Goal: Navigation & Orientation: Find specific page/section

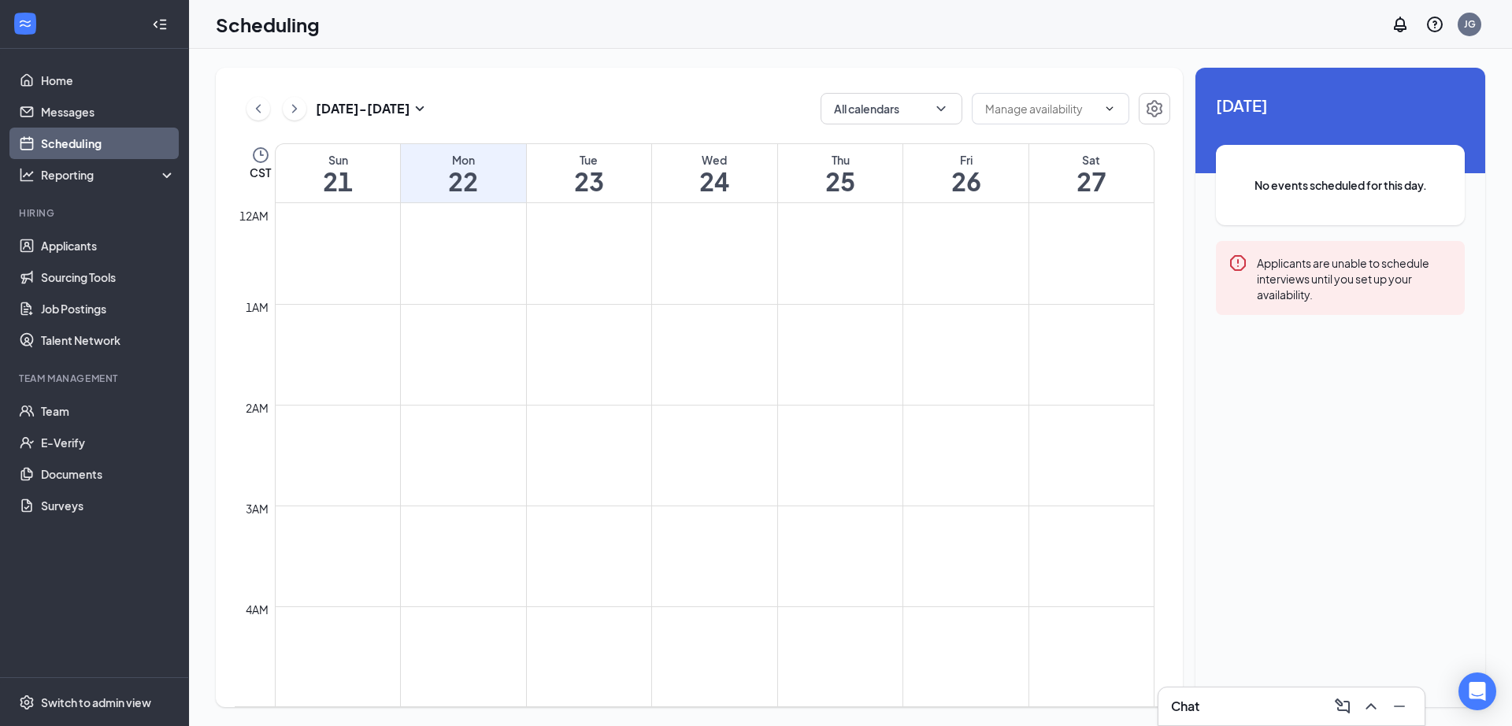
scroll to position [1365, 0]
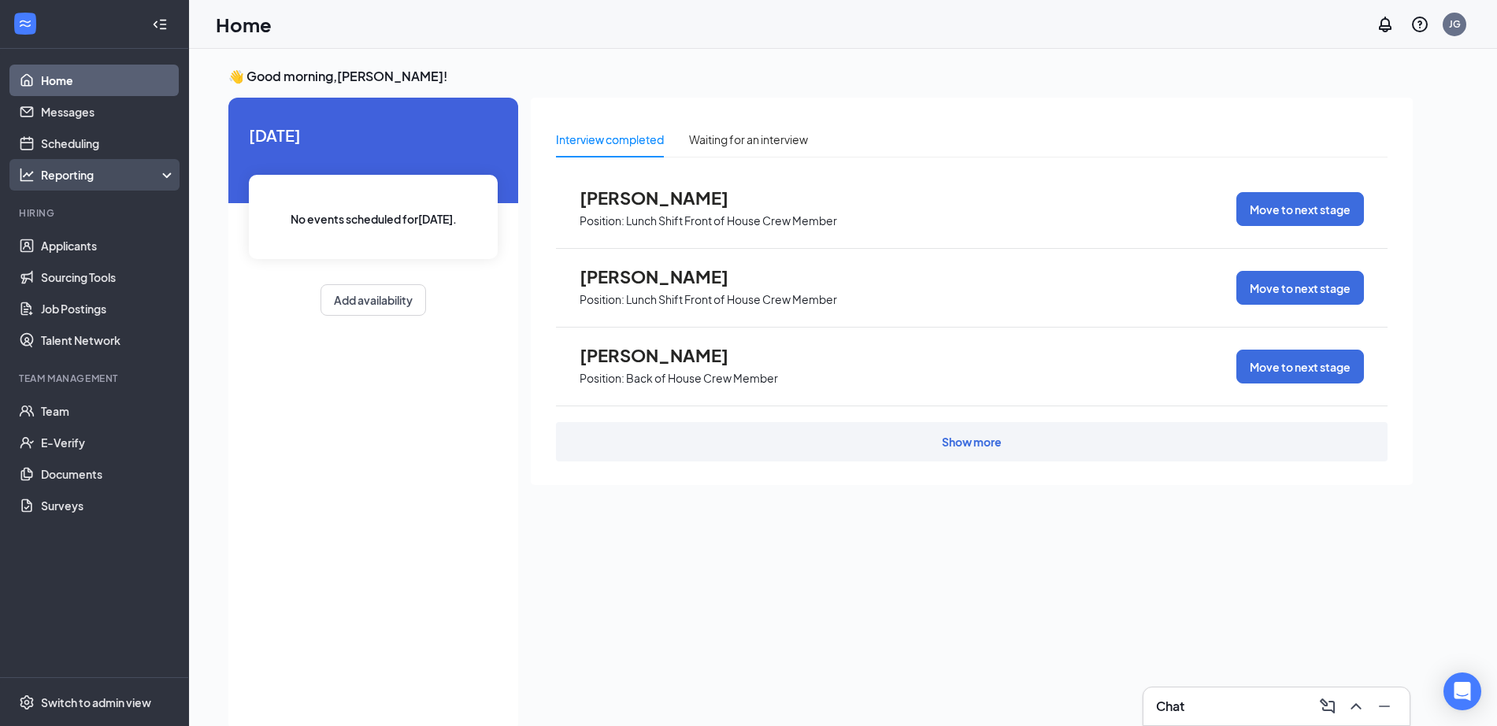
click at [83, 166] on div "Reporting" at bounding box center [94, 174] width 189 height 31
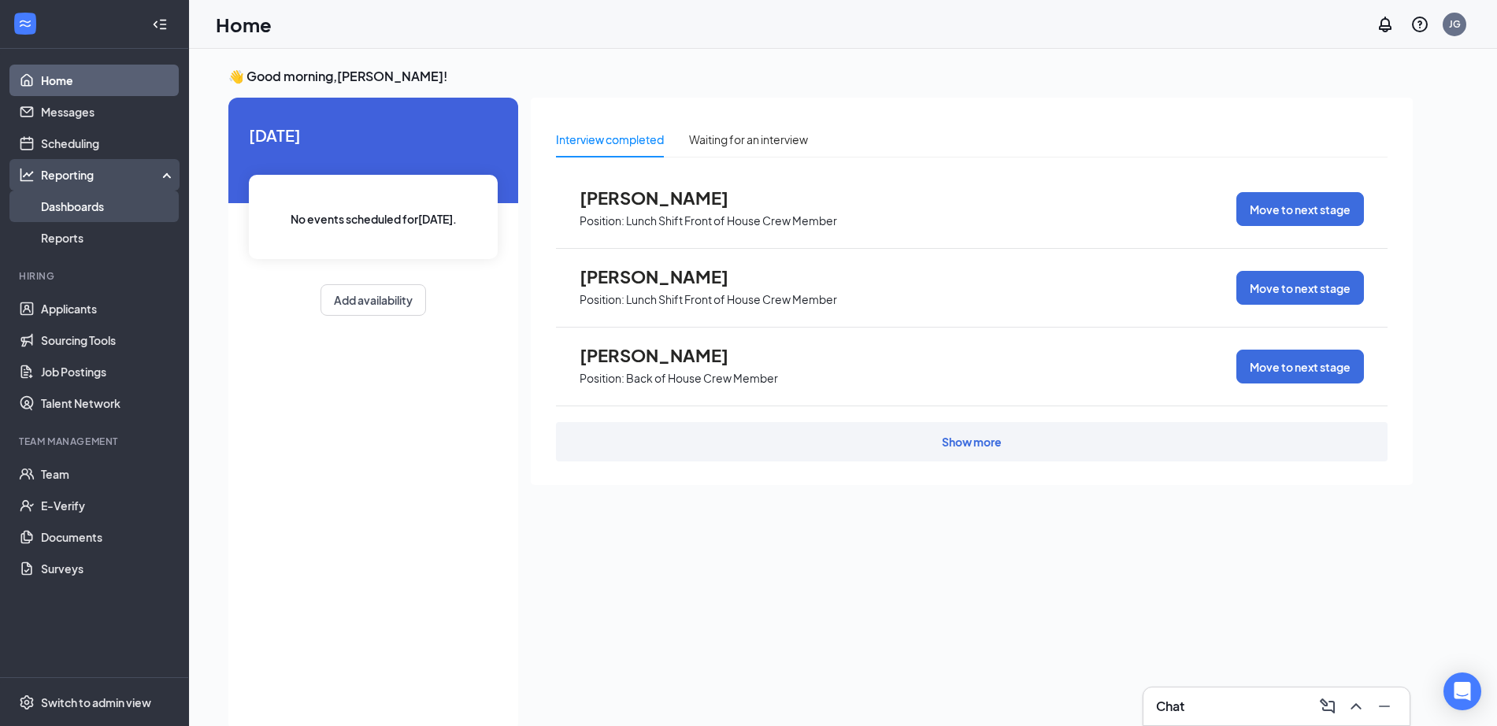
click at [88, 203] on link "Dashboards" at bounding box center [108, 206] width 135 height 31
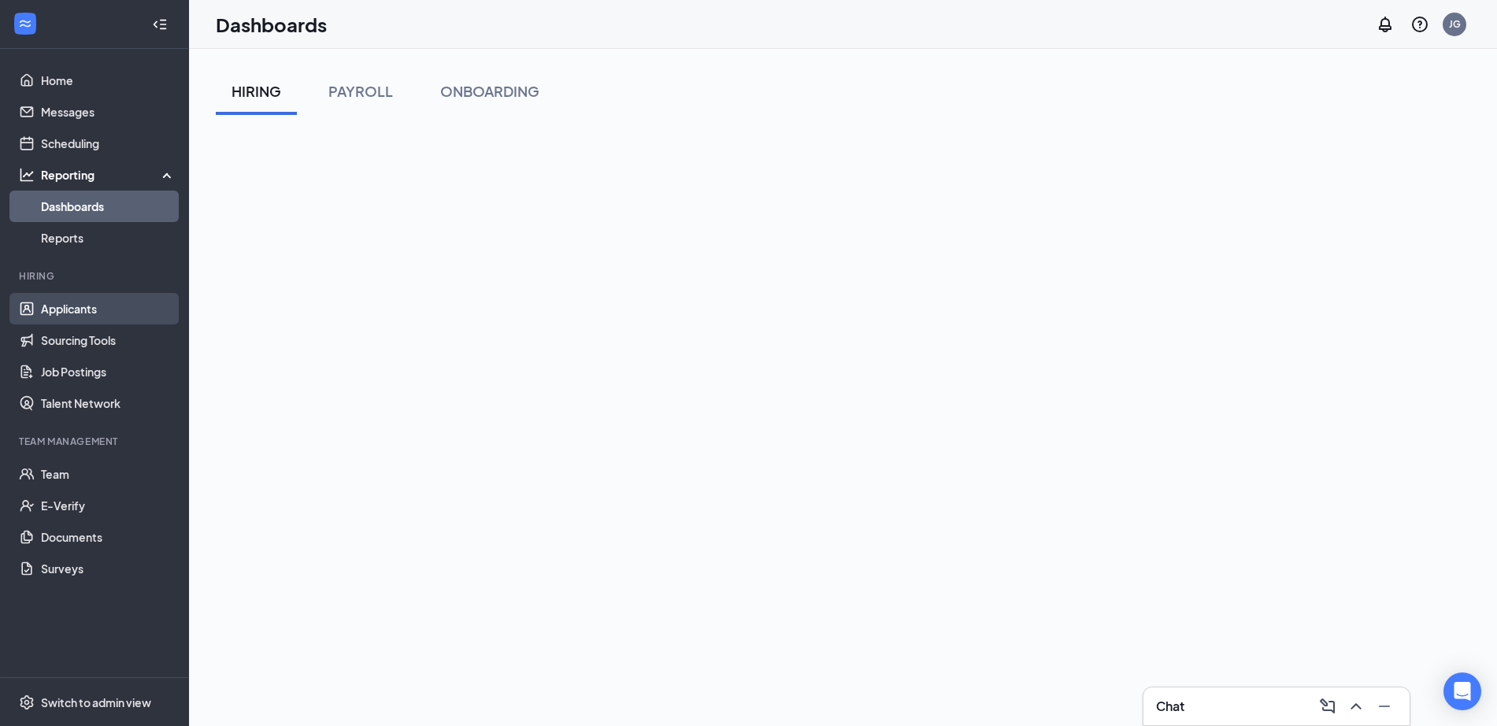
click at [83, 314] on link "Applicants" at bounding box center [108, 308] width 135 height 31
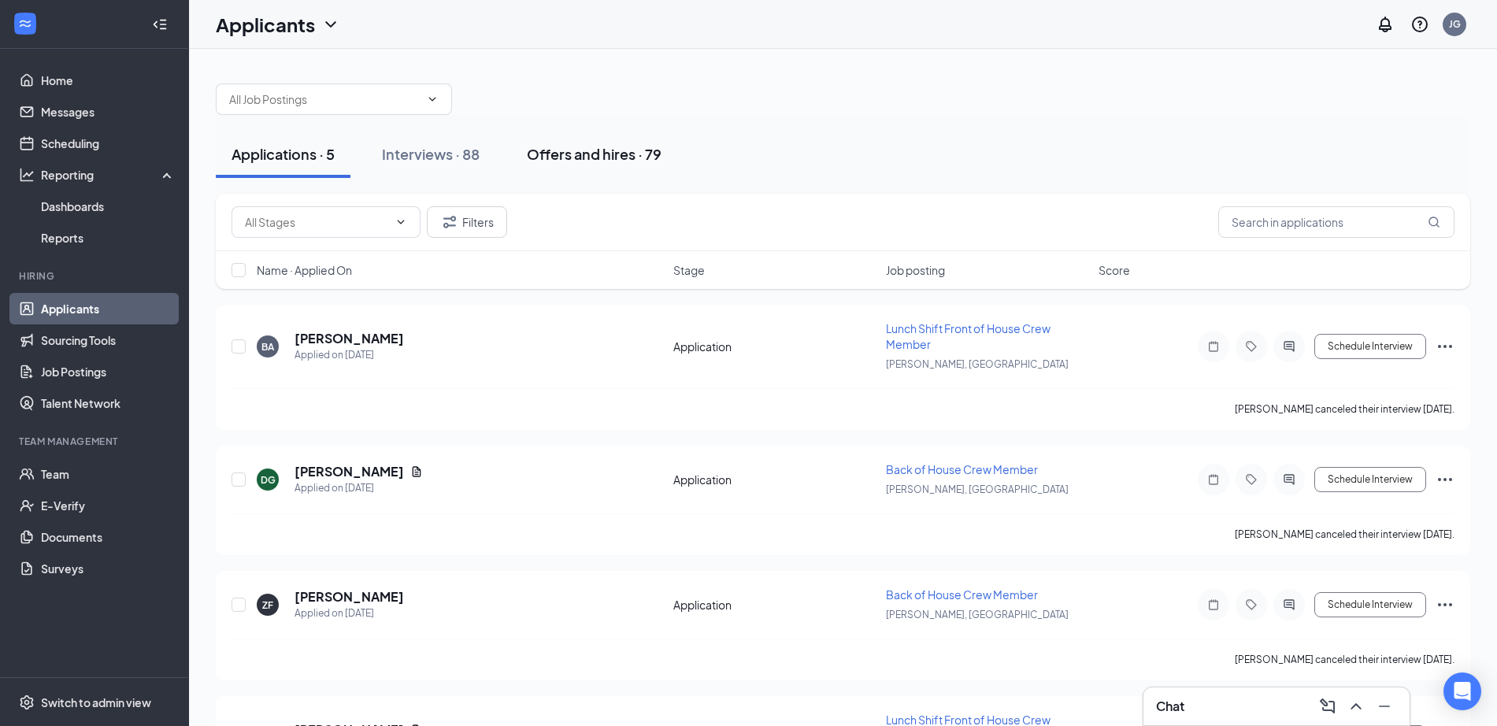
click at [607, 148] on div "Offers and hires · 79" at bounding box center [594, 154] width 135 height 20
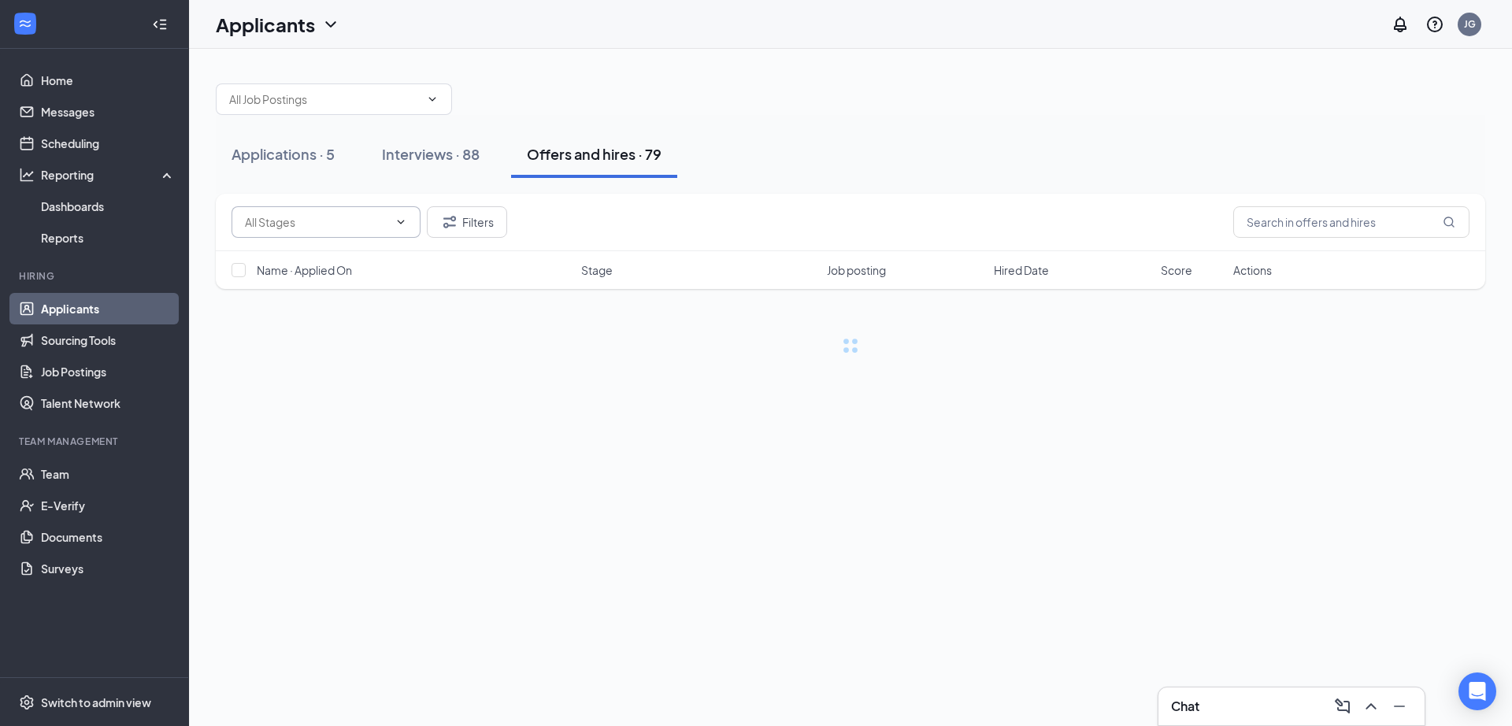
click at [327, 220] on input "text" at bounding box center [316, 221] width 143 height 17
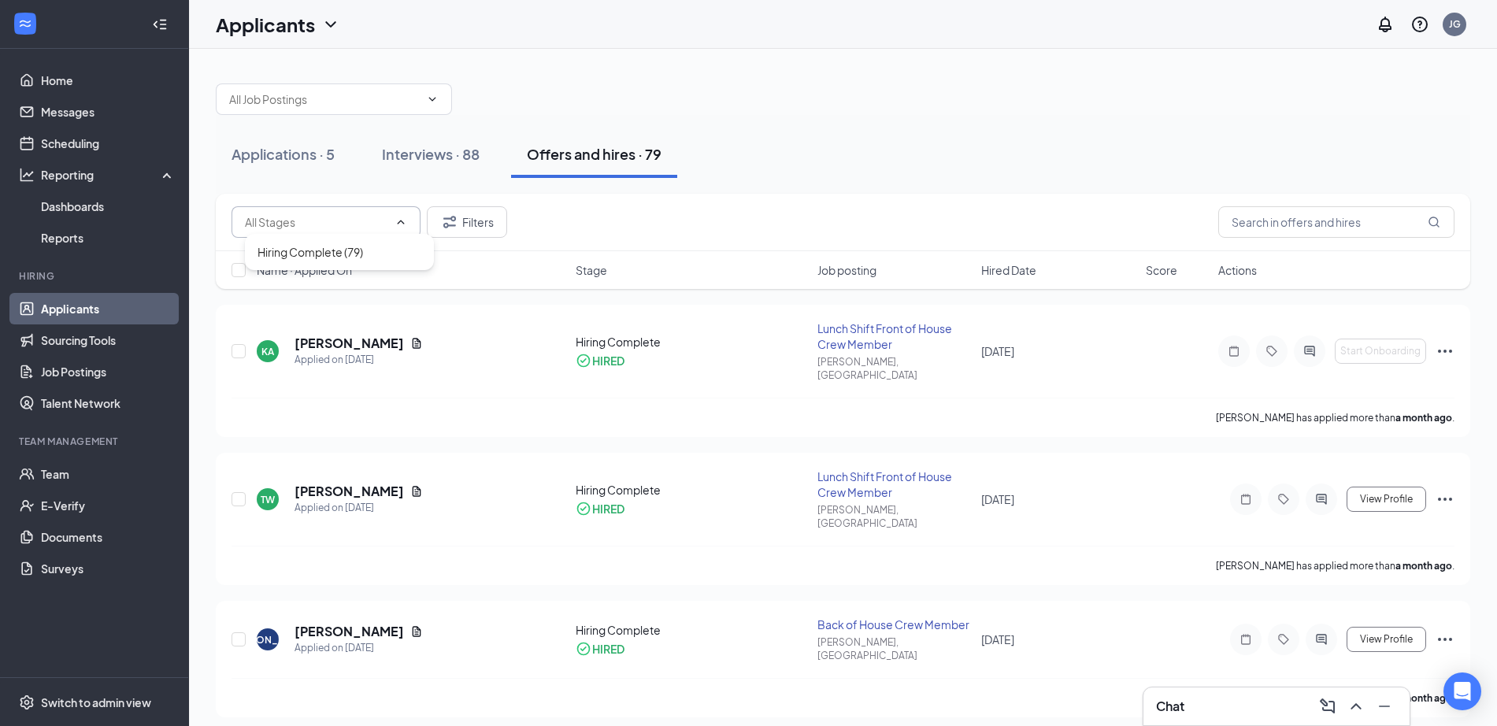
click at [327, 220] on input "text" at bounding box center [316, 221] width 143 height 17
click at [332, 217] on input "text" at bounding box center [316, 221] width 143 height 17
click at [83, 474] on link "Team" at bounding box center [108, 473] width 135 height 31
